Goal: Communication & Community: Connect with others

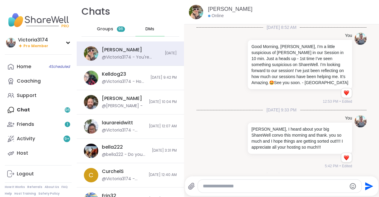
click at [149, 25] on div "DMs" at bounding box center [149, 29] width 29 height 14
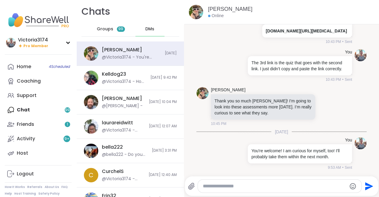
click at [24, 109] on div "Home 4 Scheduled Coaching Support Chat 99 Friends 1 Activity 9 + Host" at bounding box center [38, 109] width 67 height 101
click at [24, 111] on div "Home 4 Scheduled Coaching Support Chat 99 Friends 1 Activity 9 + Host" at bounding box center [38, 109] width 67 height 101
click at [66, 109] on div "Home 4 Scheduled Coaching Support Chat 99 Friends 1 Activity 9 + Host" at bounding box center [38, 109] width 67 height 101
click at [151, 28] on span "DMs" at bounding box center [149, 29] width 9 height 6
click at [150, 28] on span "DMs" at bounding box center [149, 29] width 9 height 6
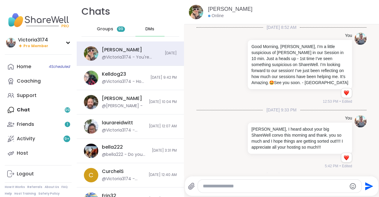
scroll to position [596, 0]
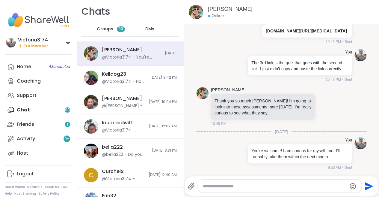
click at [150, 28] on span "DMs" at bounding box center [149, 29] width 9 height 6
click at [107, 30] on span "Groups" at bounding box center [105, 29] width 16 height 6
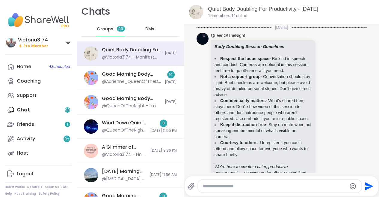
scroll to position [968, 0]
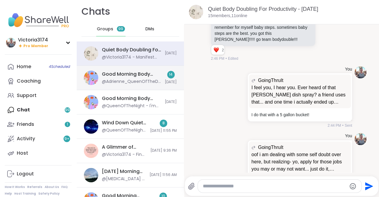
click at [134, 78] on div "Good Morning Body Doubling For Productivity, Sep 12 @Adrienne_QueenOfTheDawn - …" at bounding box center [131, 78] width 59 height 14
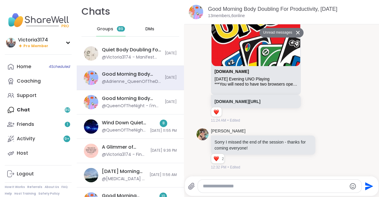
scroll to position [1632, 0]
click at [151, 28] on span "DMs" at bounding box center [149, 29] width 9 height 6
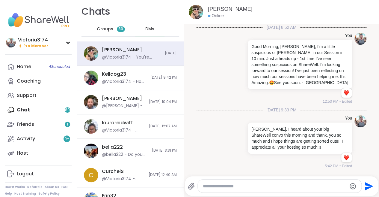
scroll to position [596, 0]
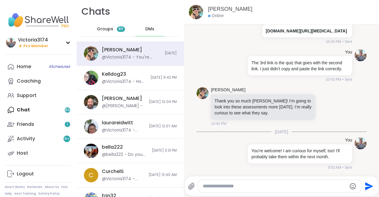
click at [150, 28] on span "DMs" at bounding box center [149, 29] width 9 height 6
click at [23, 122] on div "Friends 1" at bounding box center [25, 124] width 17 height 7
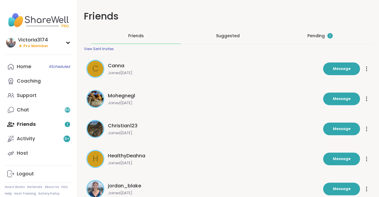
click at [318, 35] on div "Pending 1" at bounding box center [320, 36] width 25 height 6
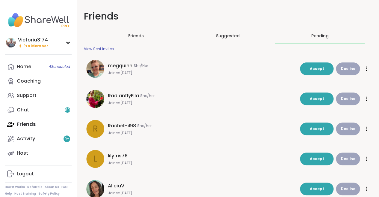
click at [133, 35] on span "Friends" at bounding box center [136, 36] width 16 height 6
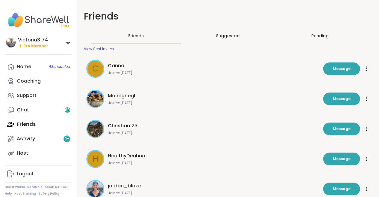
click at [230, 35] on span "Suggested" at bounding box center [228, 36] width 24 height 6
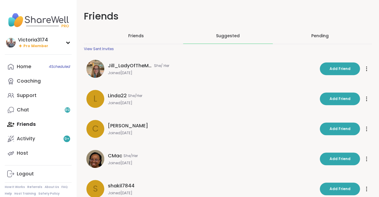
click at [136, 37] on span "Friends" at bounding box center [136, 36] width 16 height 6
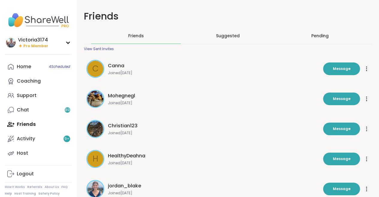
click at [101, 48] on div "View Sent Invites" at bounding box center [99, 48] width 30 height 5
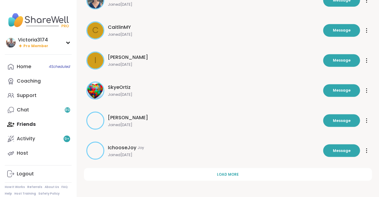
scroll to position [188, 0]
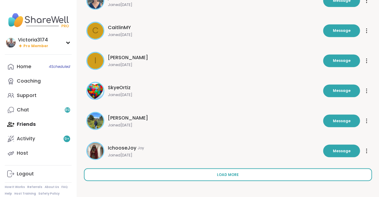
click at [222, 173] on span "Load more" at bounding box center [228, 173] width 22 height 5
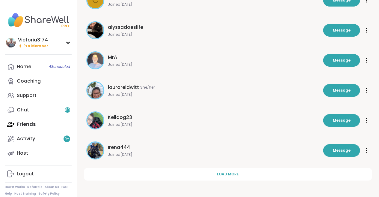
scroll to position [488, 0]
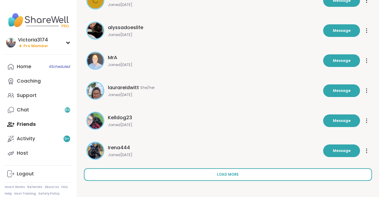
click at [216, 174] on button "Load more" at bounding box center [228, 174] width 288 height 13
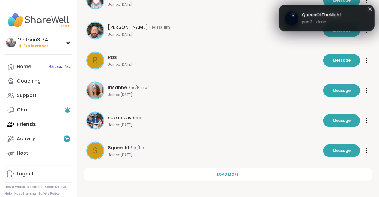
scroll to position [787, 0]
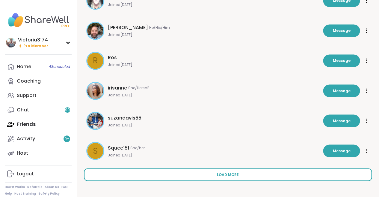
click at [222, 172] on span "Load more" at bounding box center [228, 173] width 22 height 5
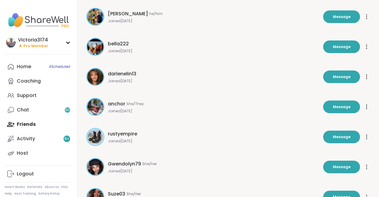
scroll to position [981, 0]
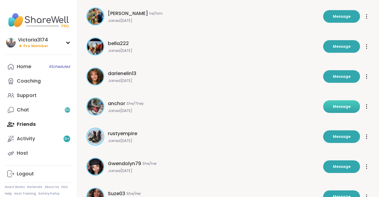
click at [336, 106] on span "Message" at bounding box center [342, 106] width 18 height 5
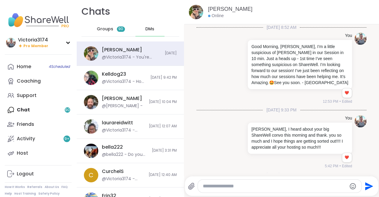
scroll to position [596, 0]
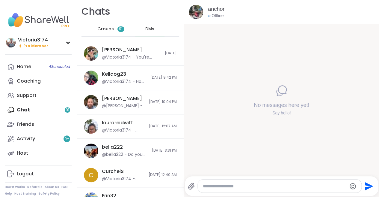
click at [210, 185] on textarea "Type your message" at bounding box center [275, 186] width 144 height 6
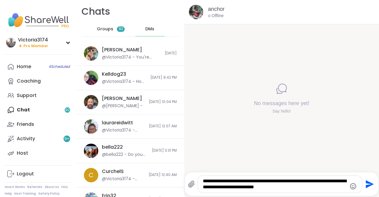
drag, startPoint x: 294, startPoint y: 187, endPoint x: 201, endPoint y: 188, distance: 93.8
click at [201, 188] on div "**********" at bounding box center [280, 183] width 164 height 17
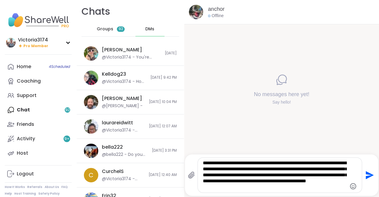
click at [337, 176] on textarea "**********" at bounding box center [275, 175] width 144 height 30
type textarea "**********"
click at [367, 174] on icon "Send" at bounding box center [369, 175] width 10 height 10
